Goal: Navigation & Orientation: Find specific page/section

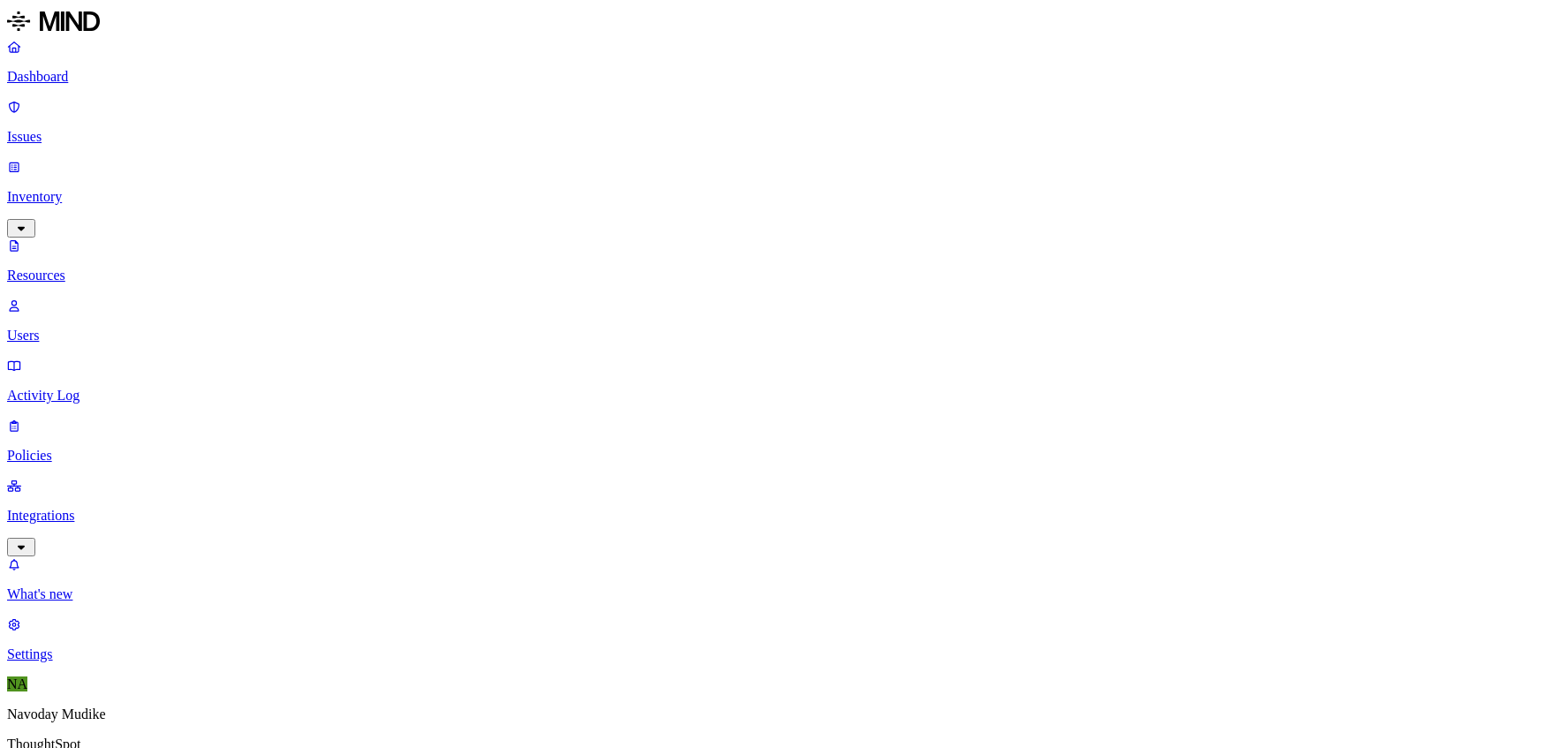
click at [59, 129] on p "Issues" at bounding box center [784, 137] width 1554 height 16
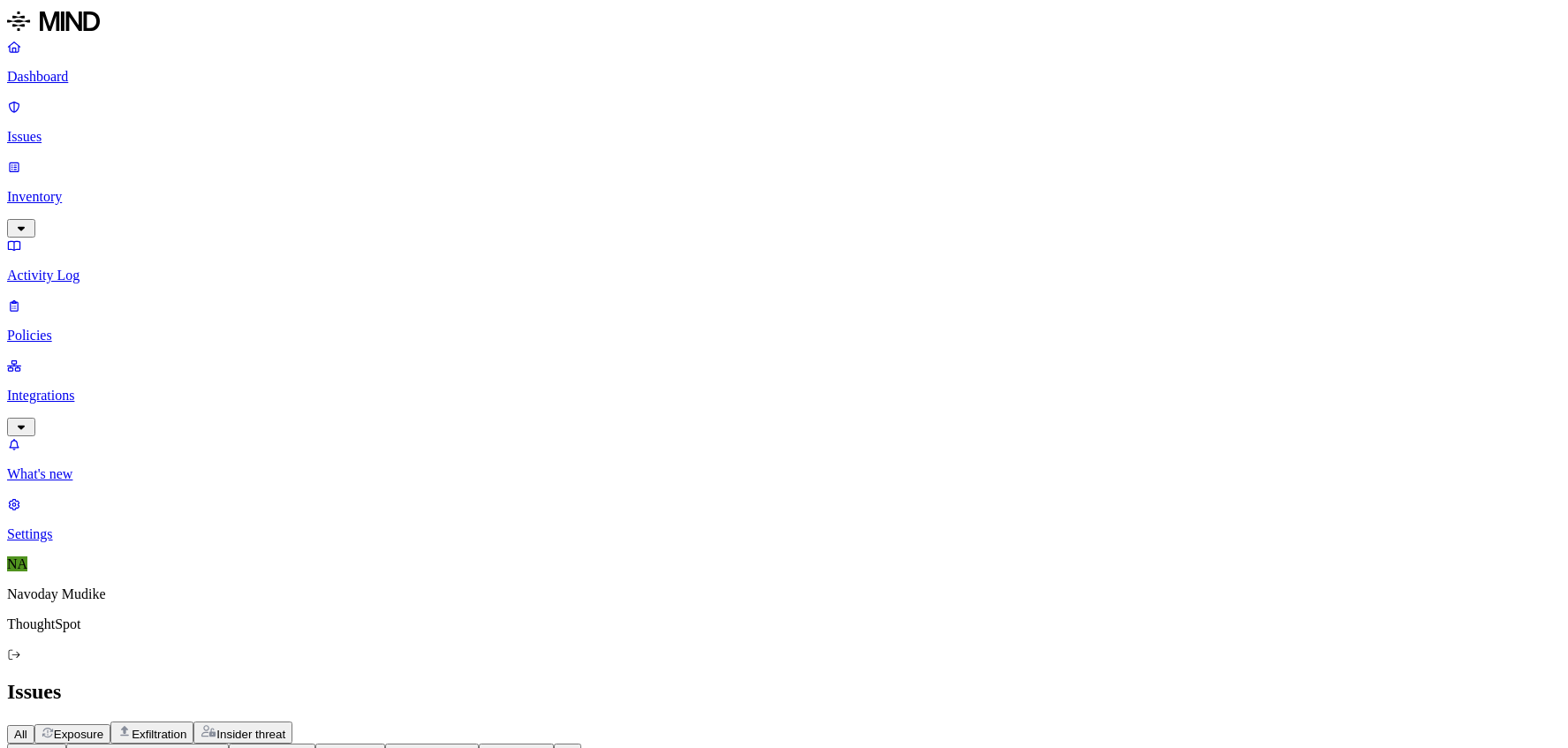
click at [58, 72] on p "Dashboard" at bounding box center [784, 76] width 1554 height 16
